Goal: Transaction & Acquisition: Purchase product/service

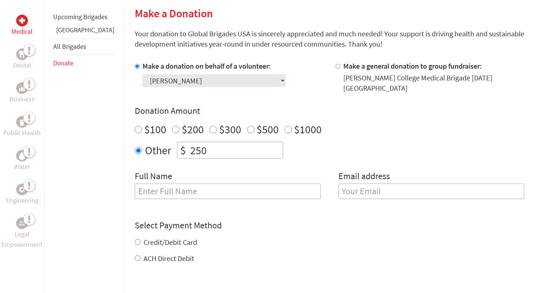
scroll to position [179, 0]
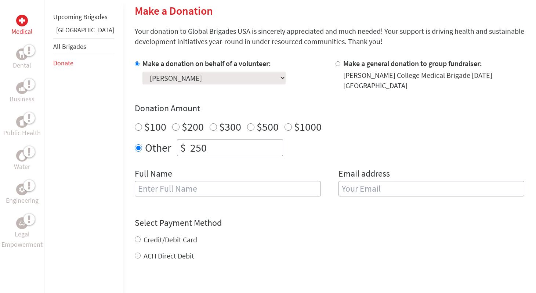
click at [183, 181] on input "text" at bounding box center [228, 188] width 186 height 15
type input "[PERSON_NAME]"
click at [354, 185] on input "email" at bounding box center [432, 188] width 186 height 15
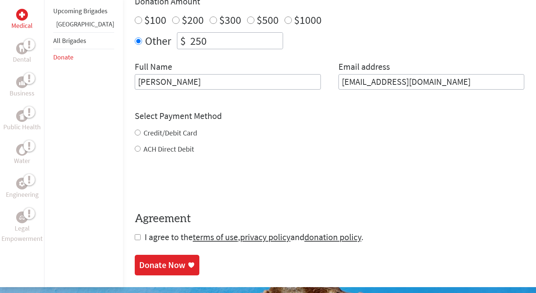
scroll to position [299, 0]
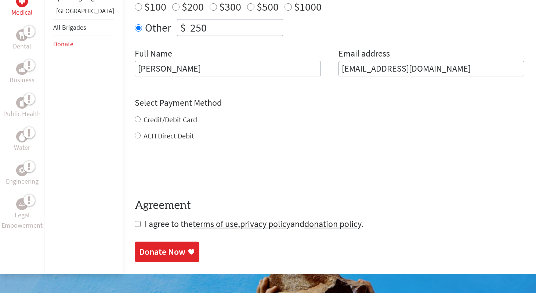
type input "[EMAIL_ADDRESS][DOMAIN_NAME]"
click at [135, 115] on div "Credit/Debit Card ACH Direct Debit" at bounding box center [330, 128] width 390 height 26
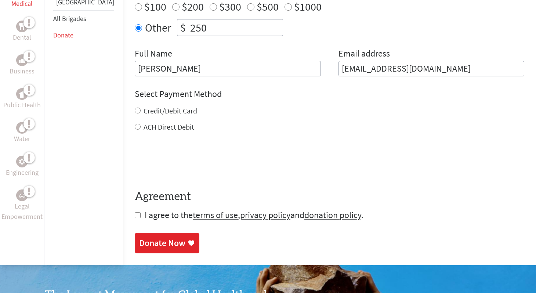
click at [135, 108] on input "Credit/Debit Card" at bounding box center [138, 111] width 6 height 6
radio input "true"
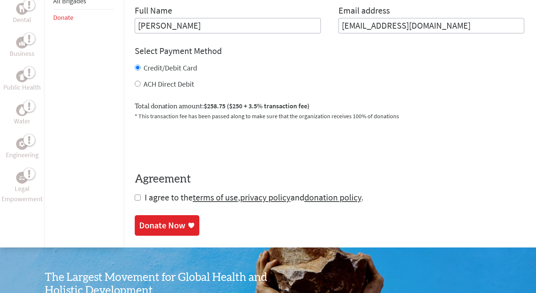
scroll to position [343, 0]
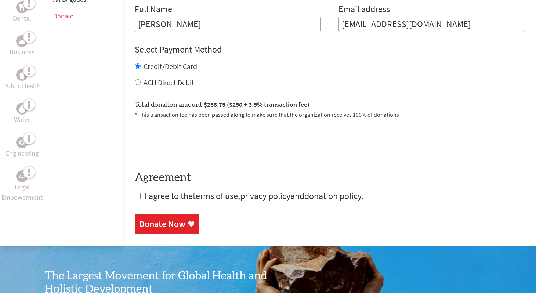
click at [135, 193] on input "checkbox" at bounding box center [138, 196] width 6 height 6
checkbox input "true"
click at [139, 224] on div "Donate Now" at bounding box center [162, 225] width 46 height 12
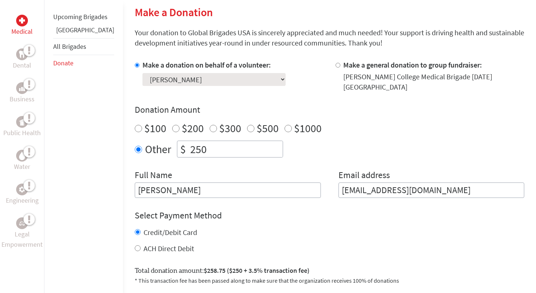
scroll to position [181, 0]
